Goal: Information Seeking & Learning: Check status

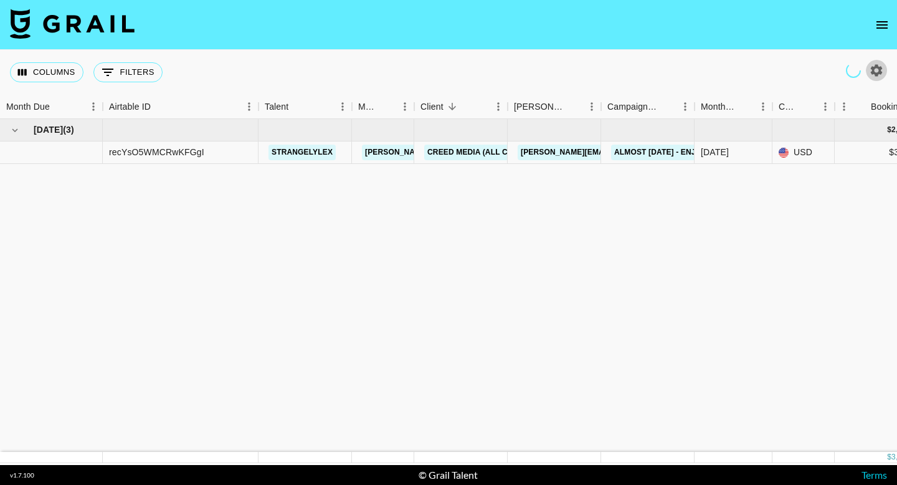
click at [869, 72] on icon "button" at bounding box center [876, 70] width 15 height 15
select select "[DATE]"
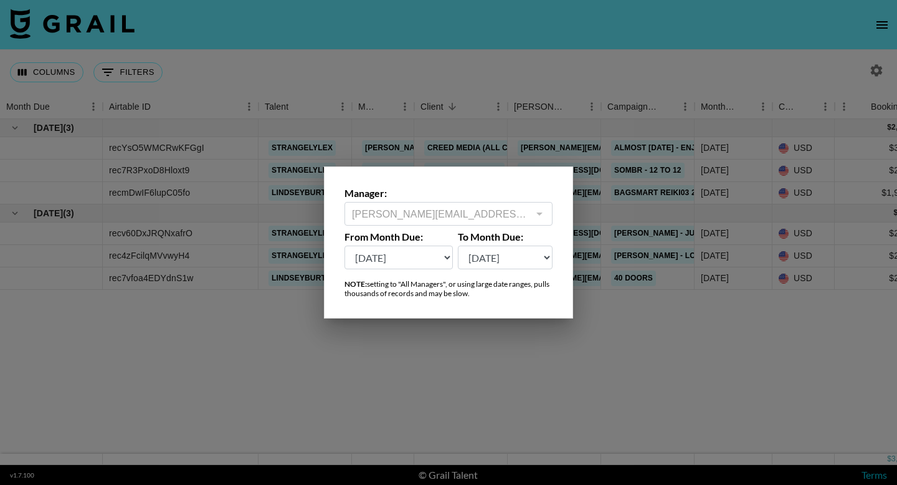
click at [556, 365] on div at bounding box center [448, 242] width 897 height 485
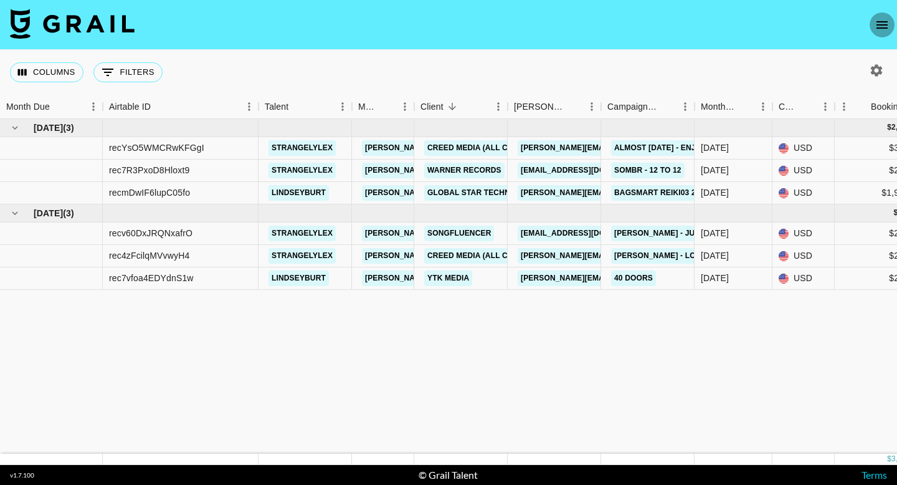
click at [887, 25] on icon "open drawer" at bounding box center [882, 24] width 11 height 7
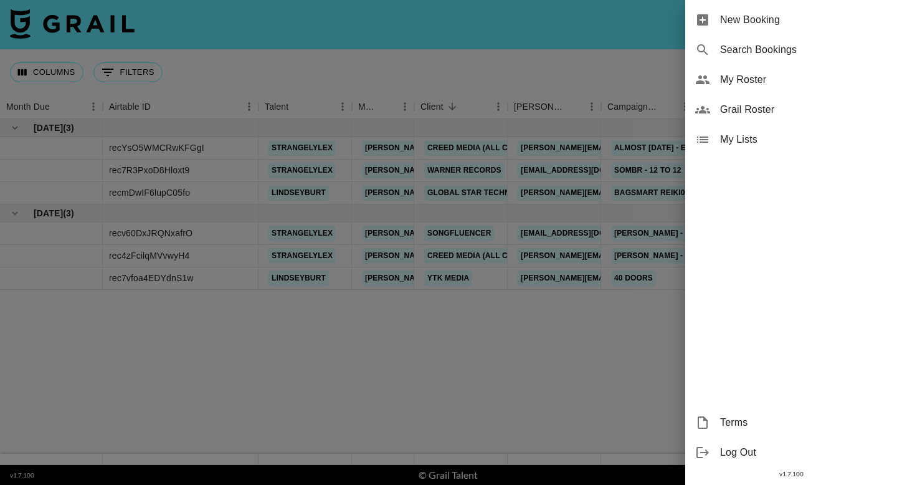
click at [808, 110] on span "Grail Roster" at bounding box center [803, 109] width 167 height 15
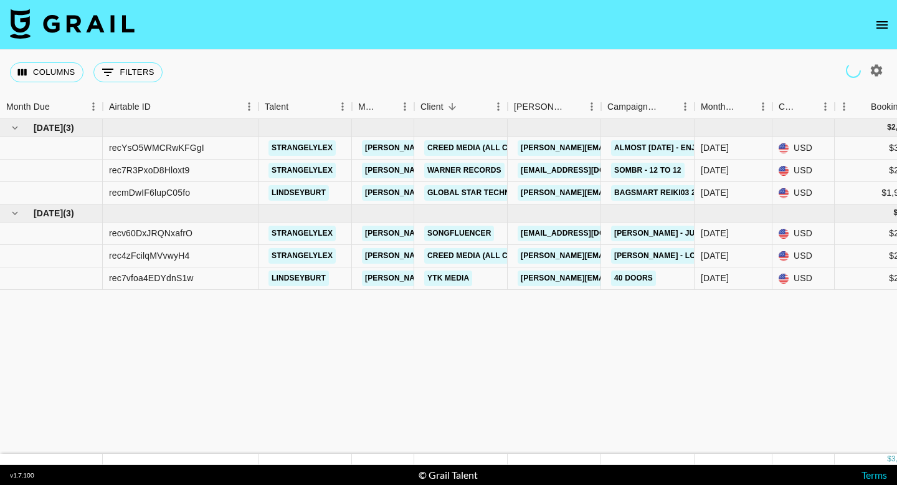
click at [887, 23] on icon "open drawer" at bounding box center [882, 24] width 15 height 15
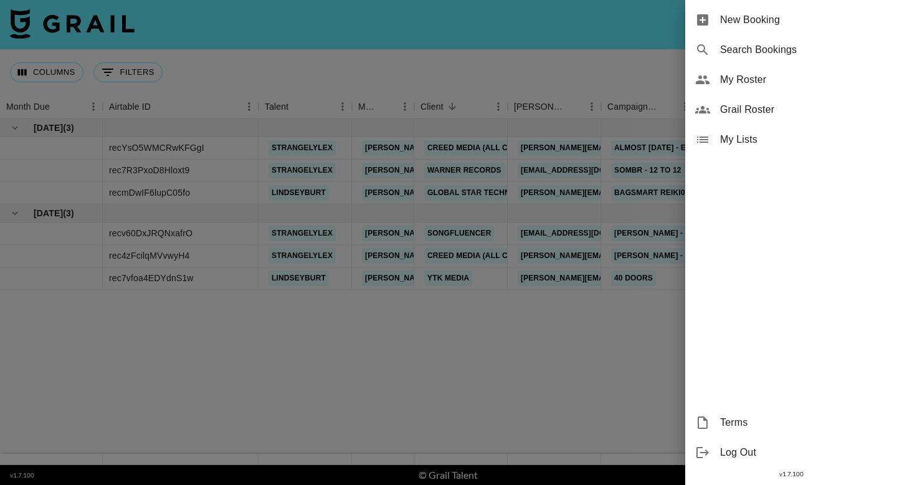
click at [825, 23] on span "New Booking" at bounding box center [803, 19] width 167 height 15
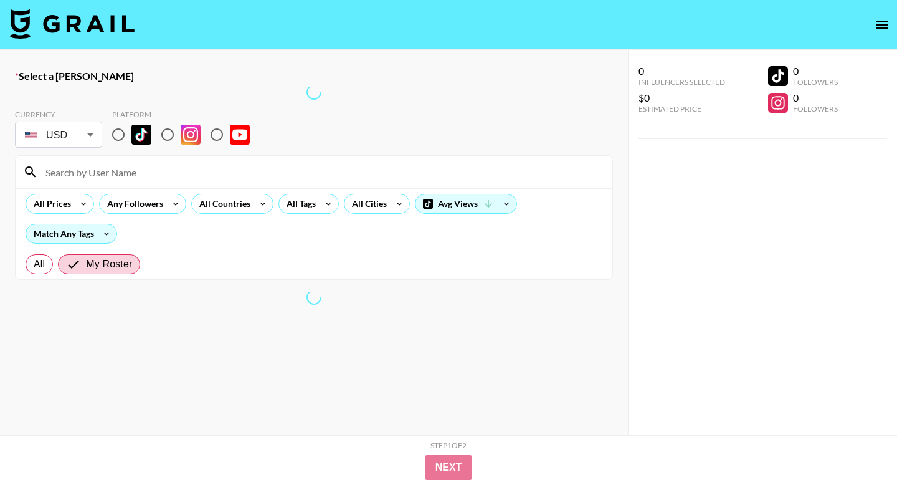
click at [883, 23] on icon "open drawer" at bounding box center [882, 24] width 15 height 15
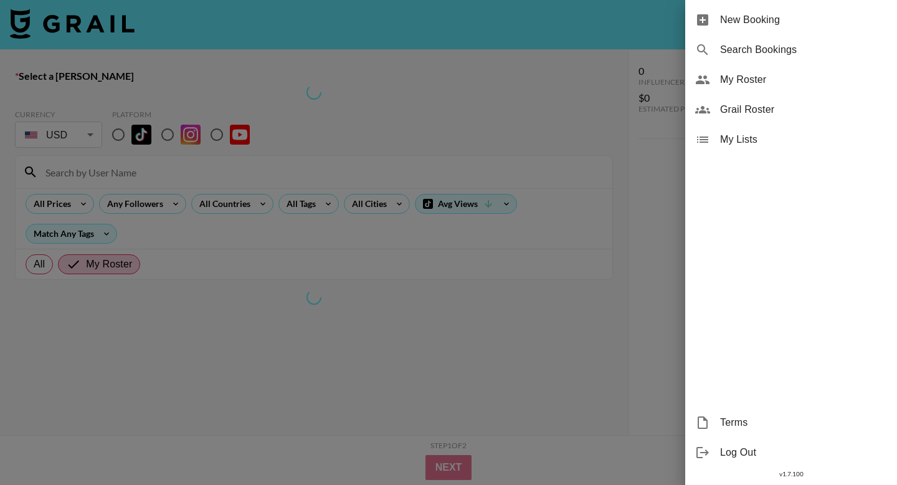
click at [770, 59] on div "Search Bookings" at bounding box center [791, 50] width 212 height 30
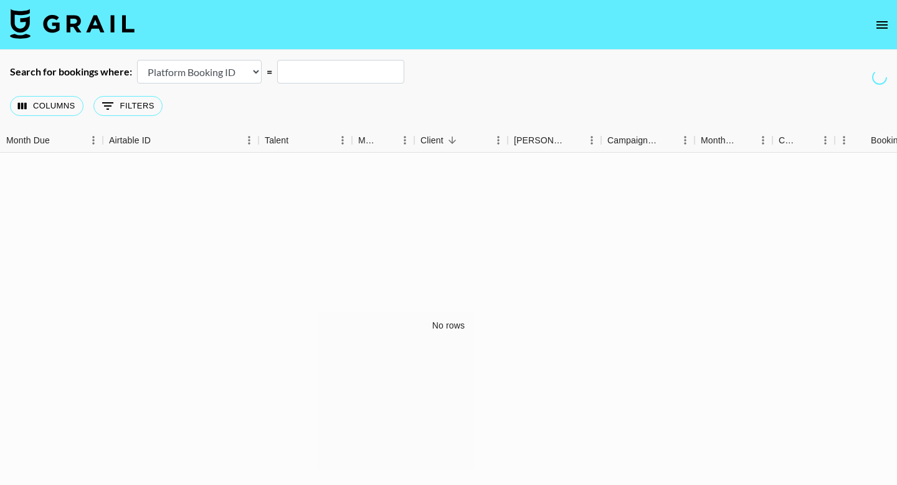
click at [231, 74] on select "Airtable Booking ID Platform Booking ID Platform Campaign ID" at bounding box center [199, 72] width 125 height 24
click at [237, 74] on select "Airtable Booking ID Platform Booking ID Platform Campaign ID" at bounding box center [199, 72] width 125 height 24
select select "airtableId"
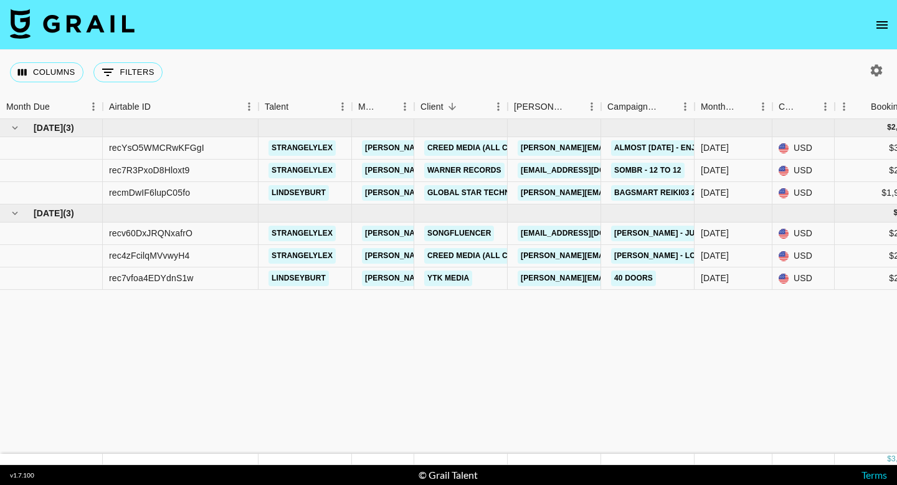
click at [888, 29] on icon "open drawer" at bounding box center [882, 24] width 15 height 15
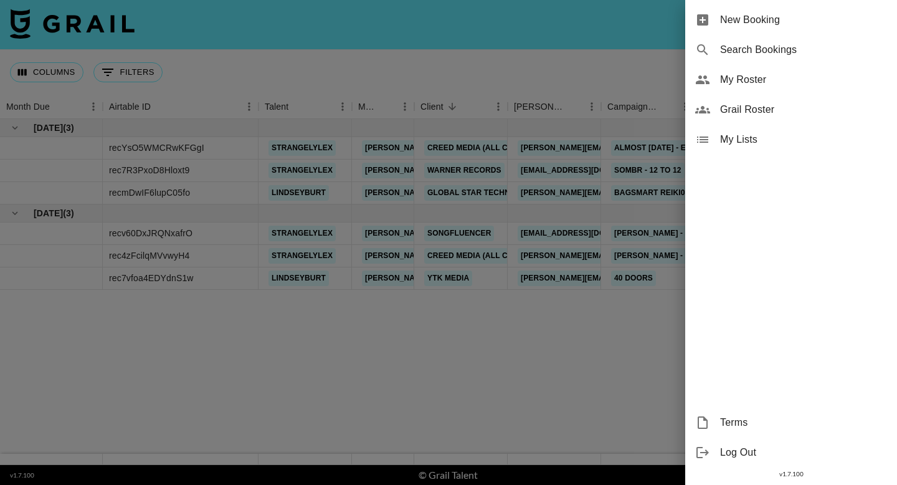
click at [823, 52] on span "Search Bookings" at bounding box center [803, 49] width 167 height 15
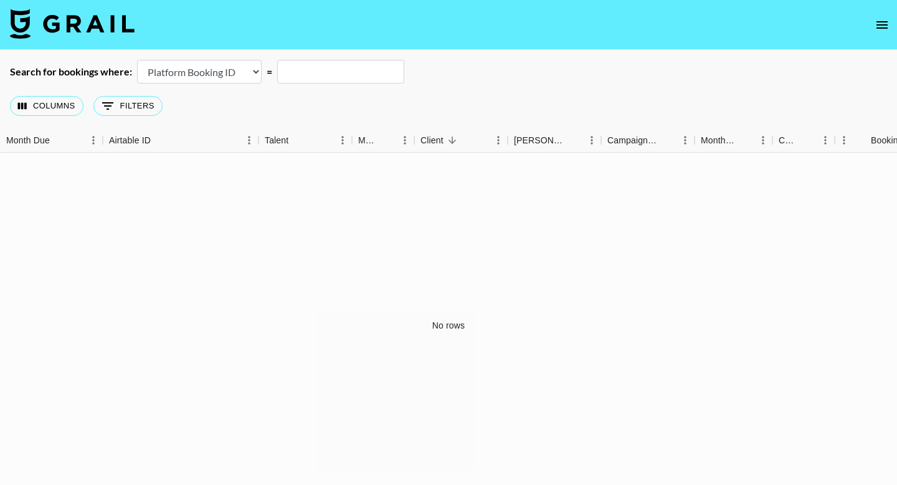
click at [335, 73] on input "text" at bounding box center [340, 72] width 127 height 24
click at [222, 75] on select "Airtable Booking ID Platform Booking ID Platform Campaign ID" at bounding box center [199, 72] width 125 height 24
select select "airtableId"
click at [290, 69] on input "text" at bounding box center [340, 72] width 127 height 24
paste input "recqJTdhZAejFKqxk rec3N809QHerQth5A"
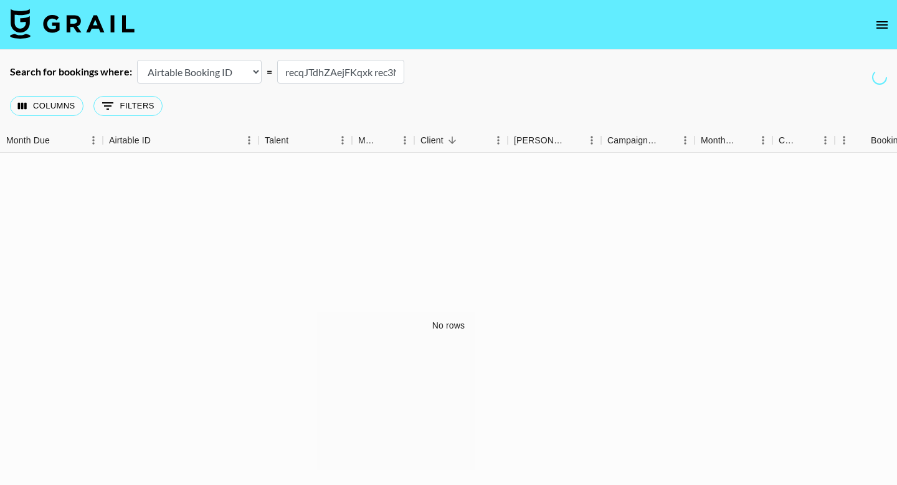
scroll to position [0, 84]
type input "recqJTdhZAejFKqxk rec3N809QHerQth5A"
click at [409, 211] on div "No rows" at bounding box center [448, 326] width 897 height 346
click at [387, 67] on input "recqJTdhZAejFKqxk rec3N809QHerQth5A" at bounding box center [340, 72] width 127 height 24
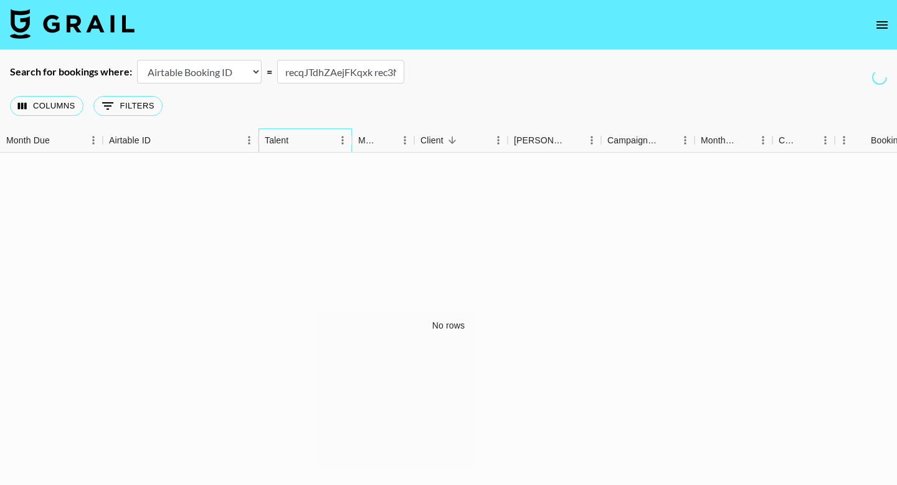
click at [333, 140] on div "Talent" at bounding box center [299, 140] width 69 height 24
click at [392, 109] on div "Columns 0 Filters + Booking" at bounding box center [448, 105] width 897 height 45
click at [149, 110] on button "0 Filters" at bounding box center [127, 106] width 69 height 20
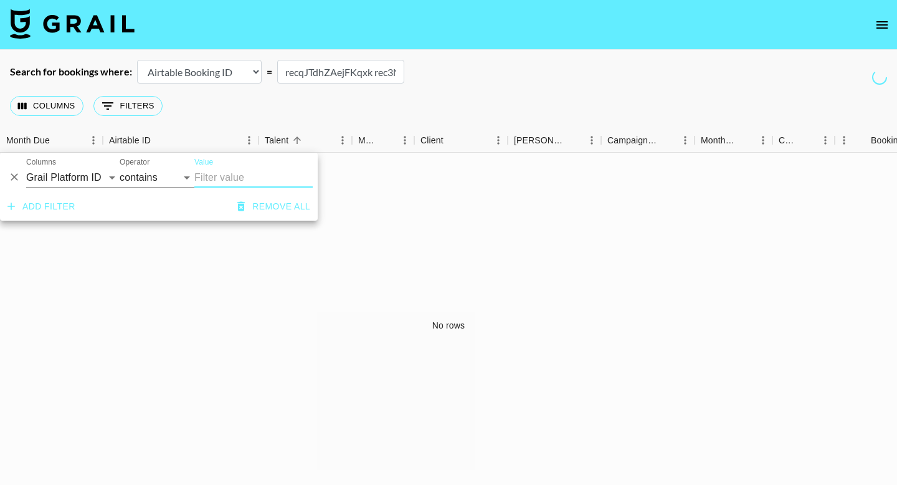
click at [230, 179] on input "Value" at bounding box center [253, 178] width 118 height 20
click at [112, 171] on select "Grail Platform ID Airtable ID Talent Manager Client Booker Campaign (Type) Date…" at bounding box center [72, 178] width 93 height 20
select select "airtableId"
click at [235, 169] on input "Value" at bounding box center [253, 178] width 118 height 20
paste input "recqJTdhZAejFKqxk rec3N809QHerQth5A"
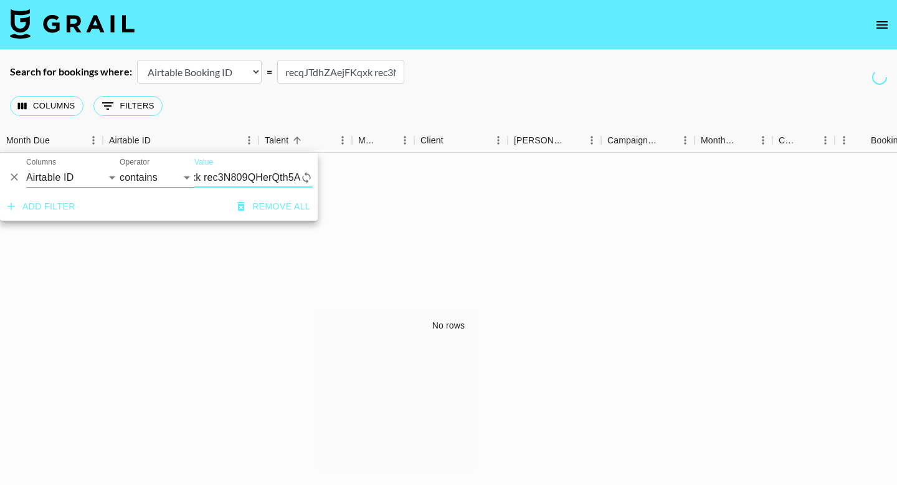
scroll to position [0, 73]
type input "recqJTdhZAejFKqxk rec3N809QHerQth5A"
click at [250, 273] on div "No rows" at bounding box center [448, 326] width 897 height 346
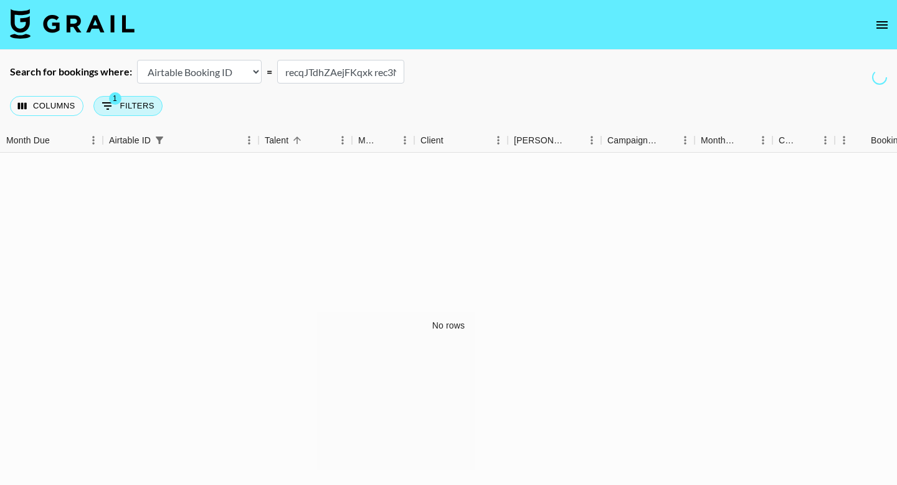
click at [145, 111] on button "1 Filters" at bounding box center [127, 106] width 69 height 20
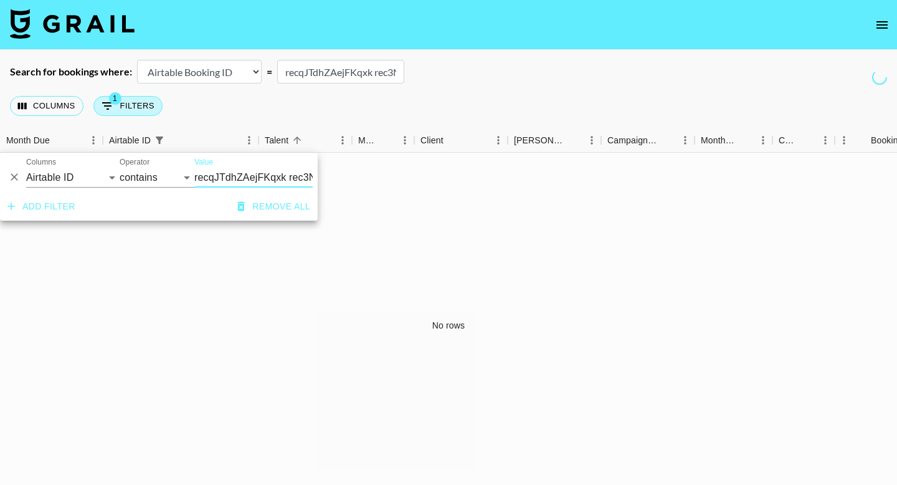
scroll to position [0, 73]
click at [79, 169] on select "Grail Platform ID Airtable ID Talent Manager Client Booker Campaign (Type) Date…" at bounding box center [72, 178] width 93 height 20
select select "talentName"
click at [231, 176] on input "recqJTdhZAejFKqxk rec3N809QHerQth5A" at bounding box center [253, 178] width 118 height 20
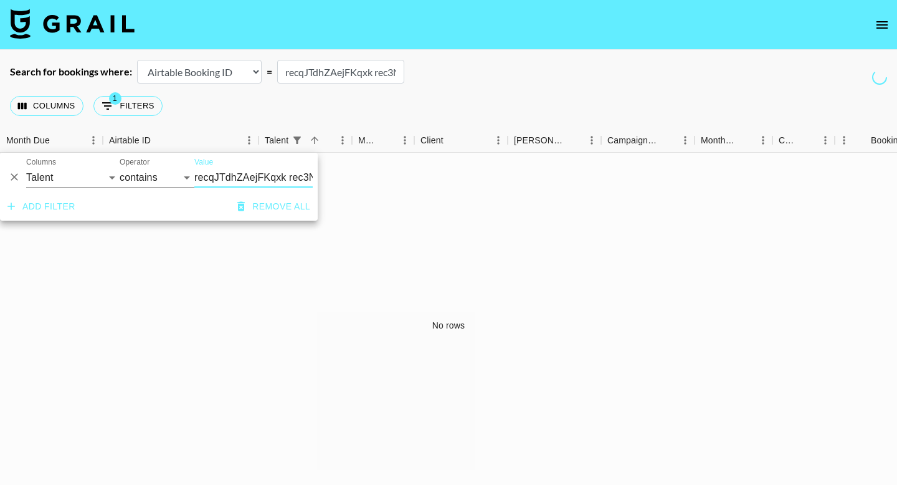
drag, startPoint x: 196, startPoint y: 179, endPoint x: 345, endPoint y: 179, distance: 148.9
click at [335, 179] on body "Search for bookings where: Airtable Booking ID Platform Booking ID Platform Cam…" at bounding box center [448, 259] width 897 height 518
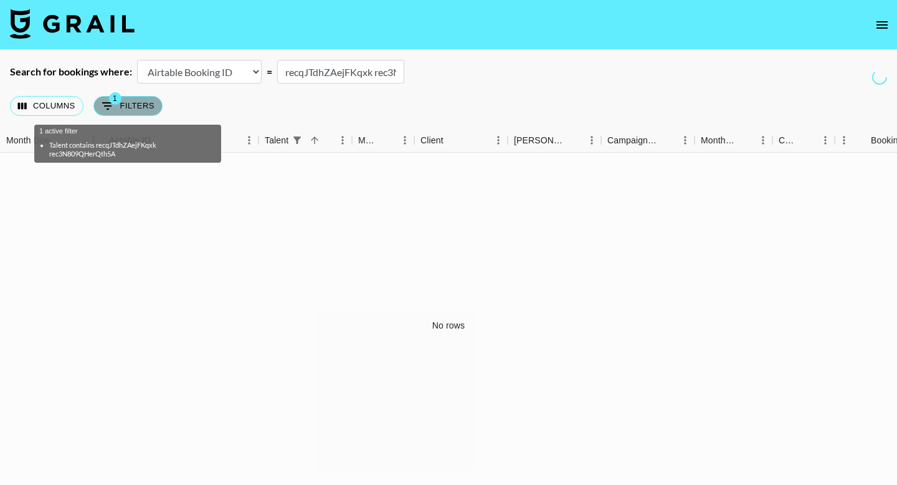
click at [138, 101] on button "1 Filters" at bounding box center [127, 106] width 69 height 20
select select "talentName"
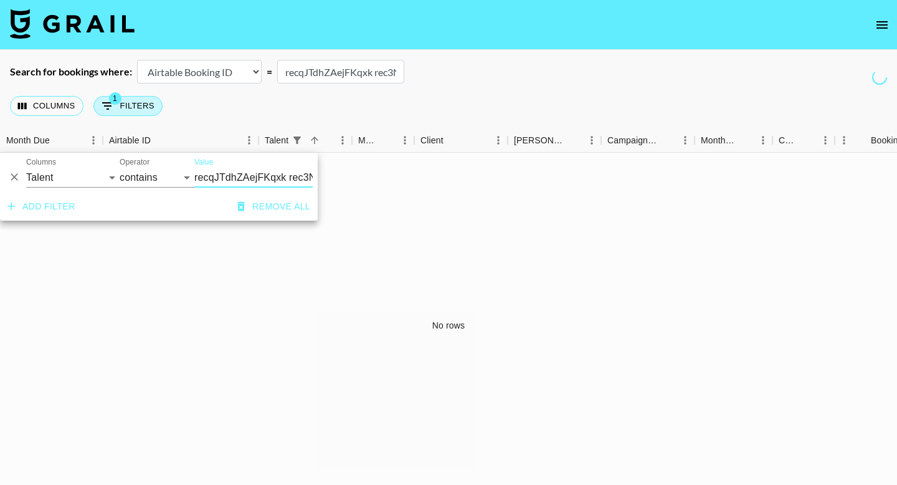
scroll to position [0, 73]
click at [222, 184] on input "recqJTdhZAejFKqxk rec3N809QHerQth5A" at bounding box center [253, 178] width 118 height 20
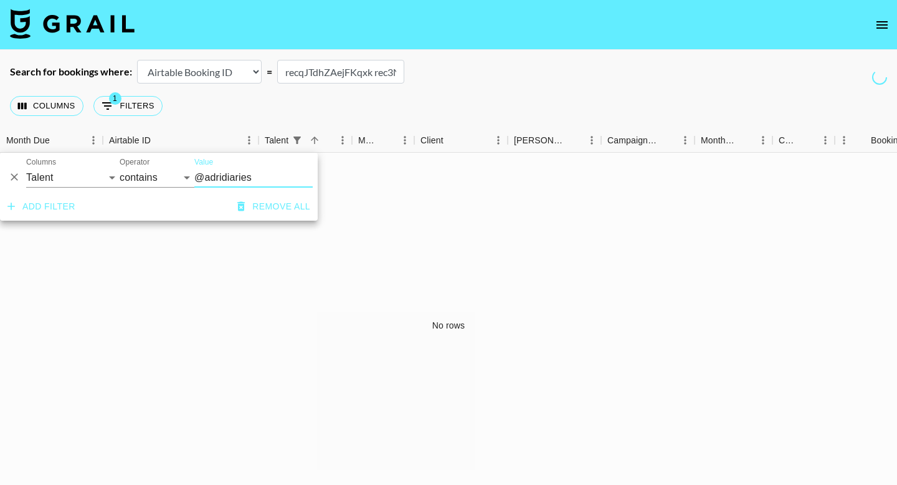
type input "@adridiaries"
